Goal: Task Accomplishment & Management: Complete application form

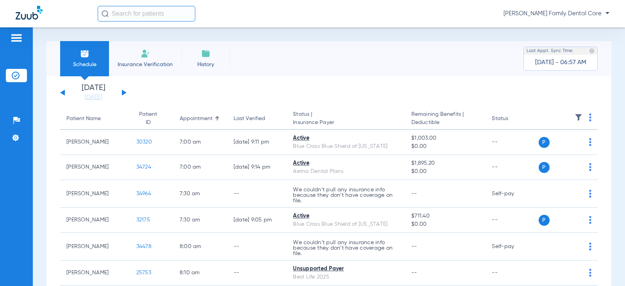
click at [145, 54] on img at bounding box center [145, 53] width 9 height 9
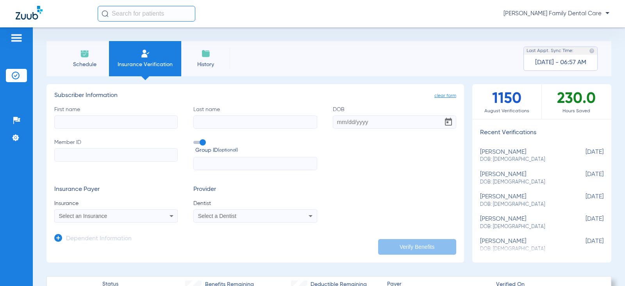
click at [95, 120] on input "First name" at bounding box center [116, 121] width 124 height 13
type input "[PERSON_NAME]"
type input "Lundemuth"
type input "[DATE]"
paste input "22904187W"
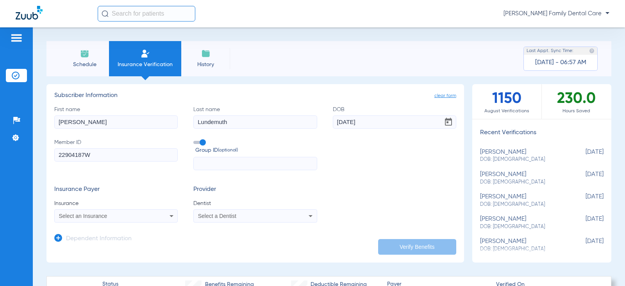
type input "22904187W"
click at [106, 217] on span "Select an Insurance" at bounding box center [83, 216] width 48 height 6
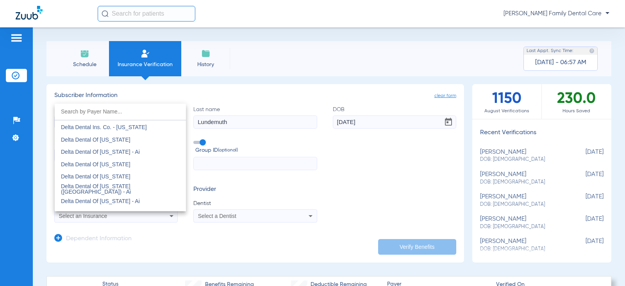
scroll to position [1446, 0]
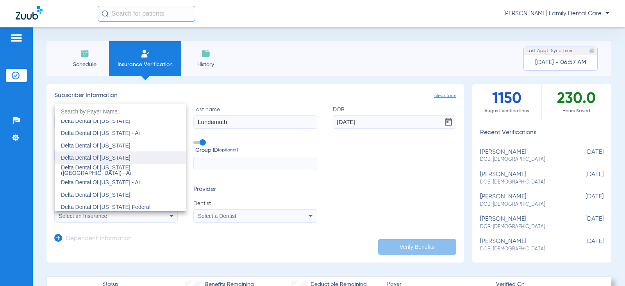
click at [111, 156] on span "Delta Dental Of [US_STATE]" at bounding box center [96, 157] width 70 height 6
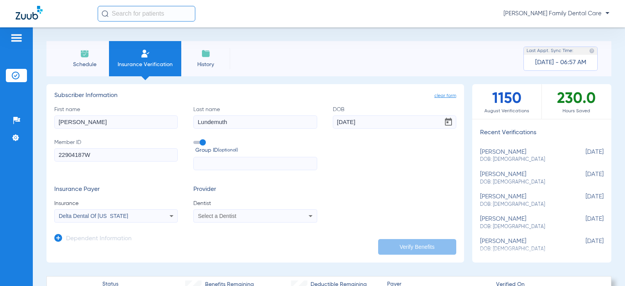
click at [212, 217] on span "Select a Dentist" at bounding box center [217, 216] width 38 height 6
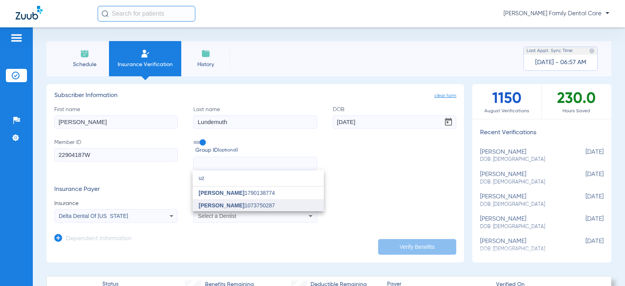
type input "uz"
click at [247, 208] on span "[PERSON_NAME] 1073750287" at bounding box center [237, 204] width 76 height 5
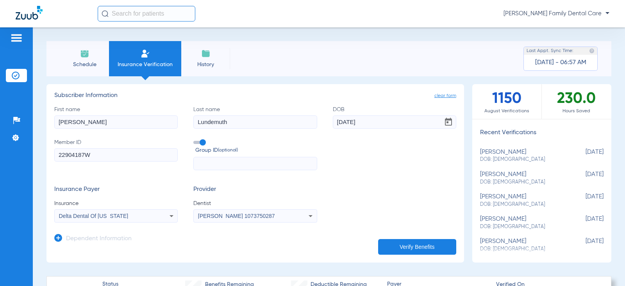
click at [415, 247] on button "Verify Benefits" at bounding box center [417, 247] width 78 height 16
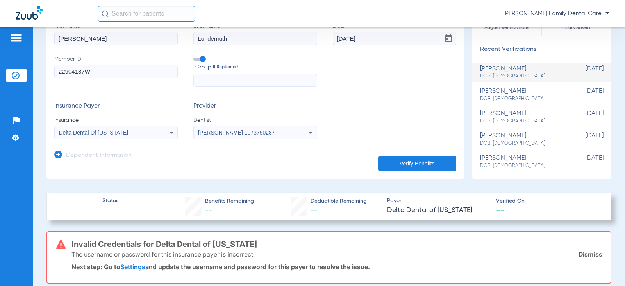
scroll to position [0, 0]
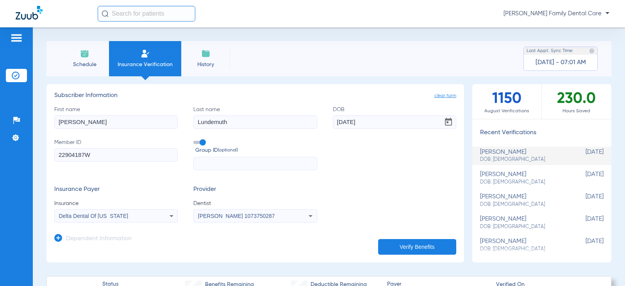
drag, startPoint x: 82, startPoint y: 123, endPoint x: -38, endPoint y: 122, distance: 120.0
click at [0, 122] on html "[PERSON_NAME] Family Dental Care Patients Insurance Verification Setup Help Cen…" at bounding box center [312, 143] width 625 height 286
type input "Azat"
type input "Gainiakhmetov"
type input "[DATE]"
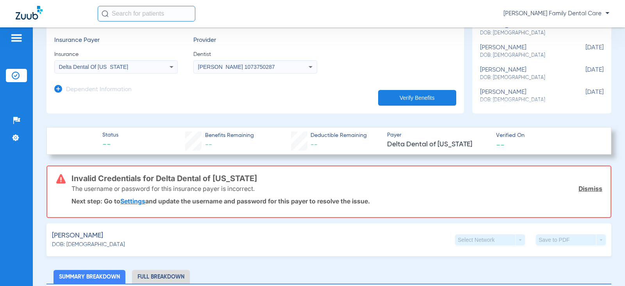
scroll to position [195, 0]
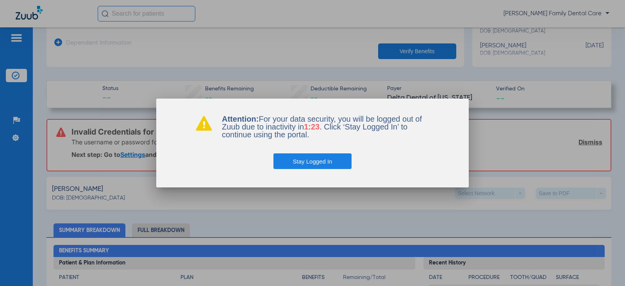
click at [326, 157] on button "Stay Logged In" at bounding box center [313, 161] width 79 height 16
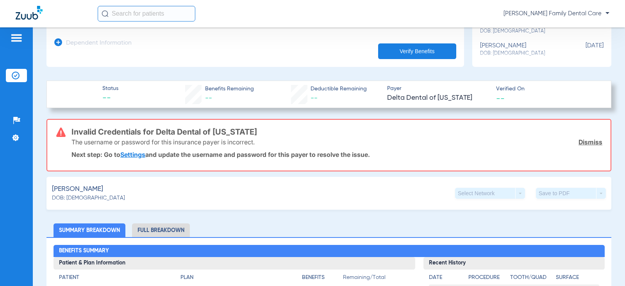
scroll to position [0, 0]
